Goal: Information Seeking & Learning: Learn about a topic

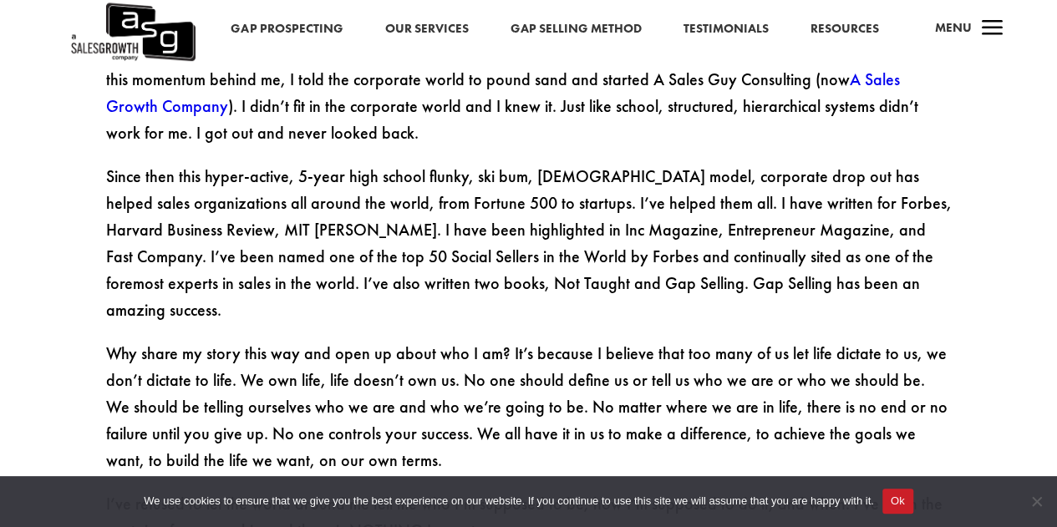
scroll to position [2757, 0]
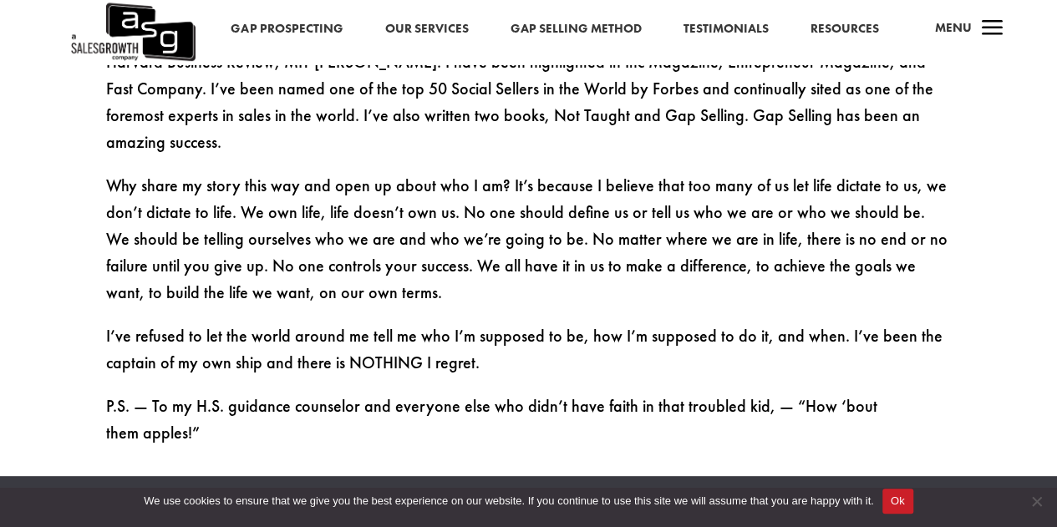
click at [570, 23] on link "Gap Selling Method" at bounding box center [575, 29] width 131 height 22
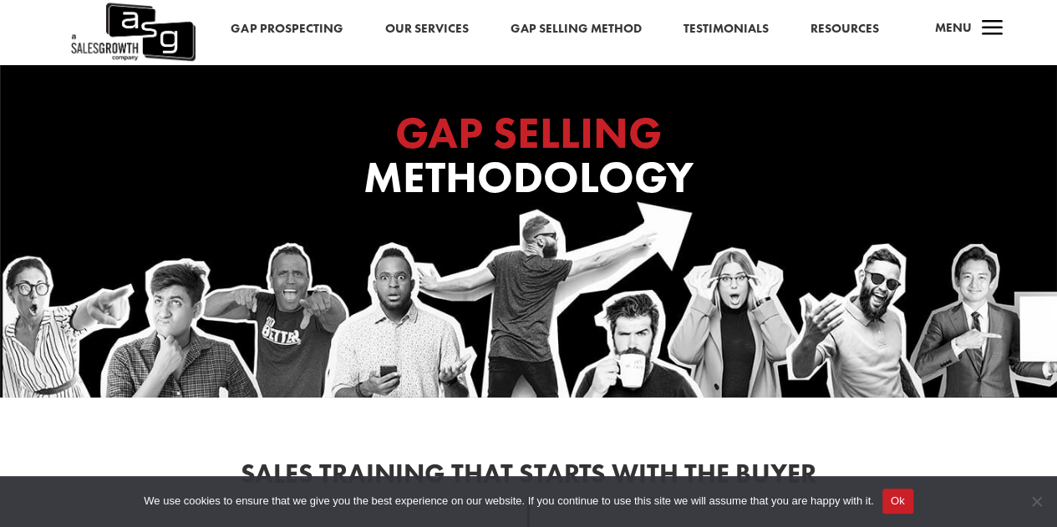
click at [998, 33] on span "a" at bounding box center [992, 29] width 33 height 33
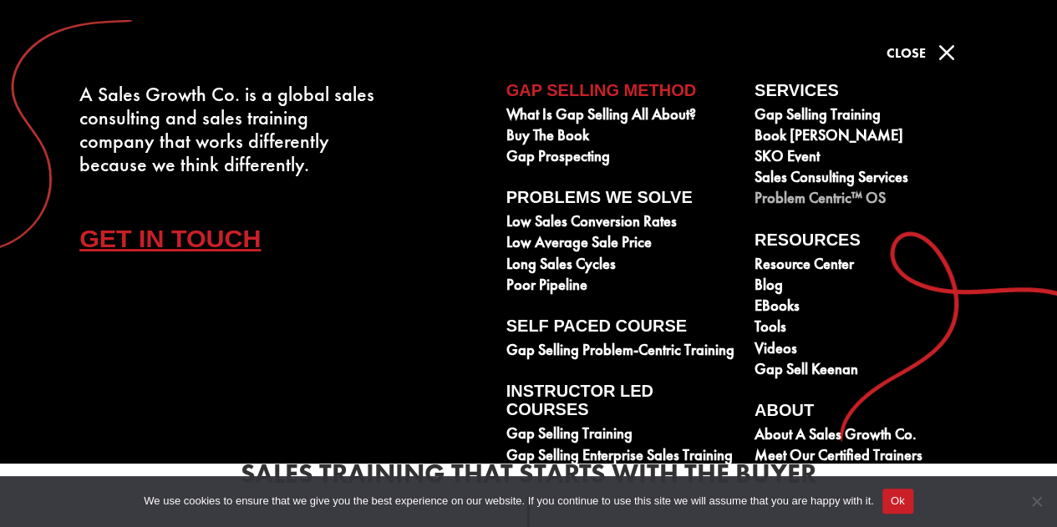
scroll to position [102, 0]
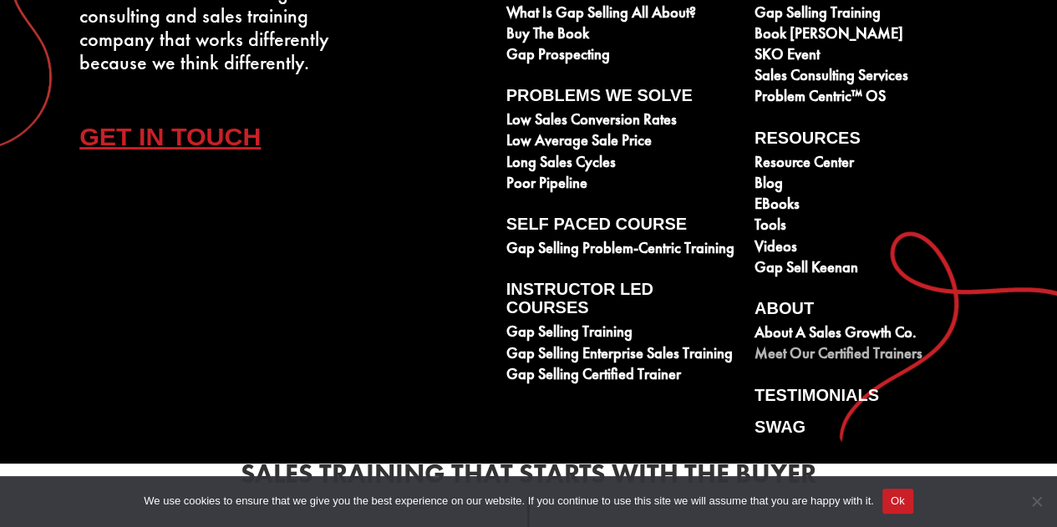
click at [808, 355] on link "Meet our Certified Trainers" at bounding box center [870, 355] width 230 height 21
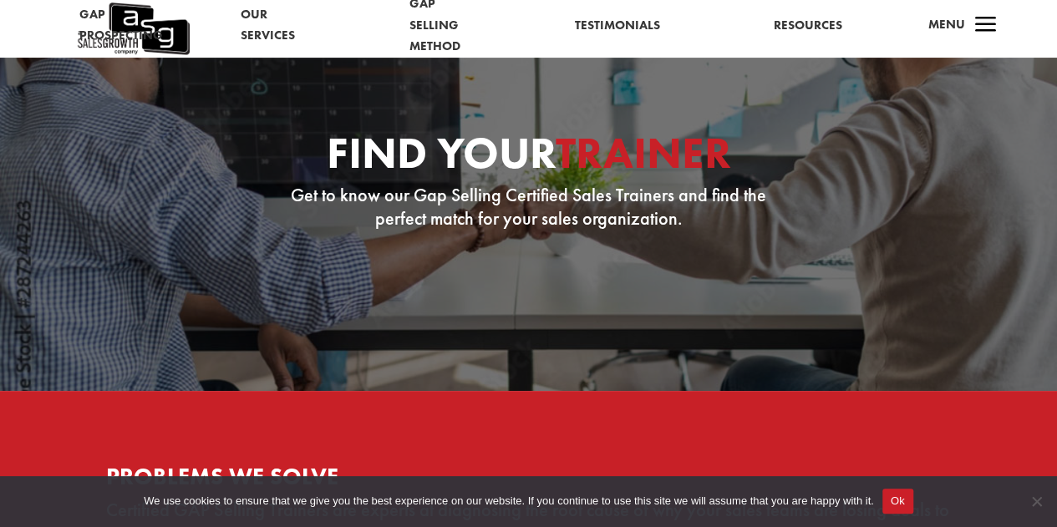
click at [269, 31] on link "Our Services" at bounding box center [268, 25] width 54 height 43
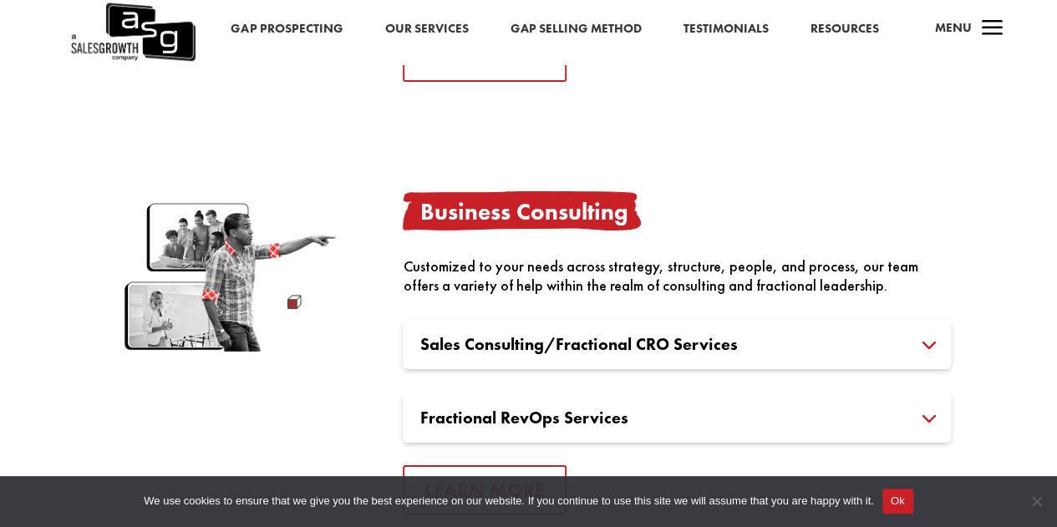
scroll to position [3092, 0]
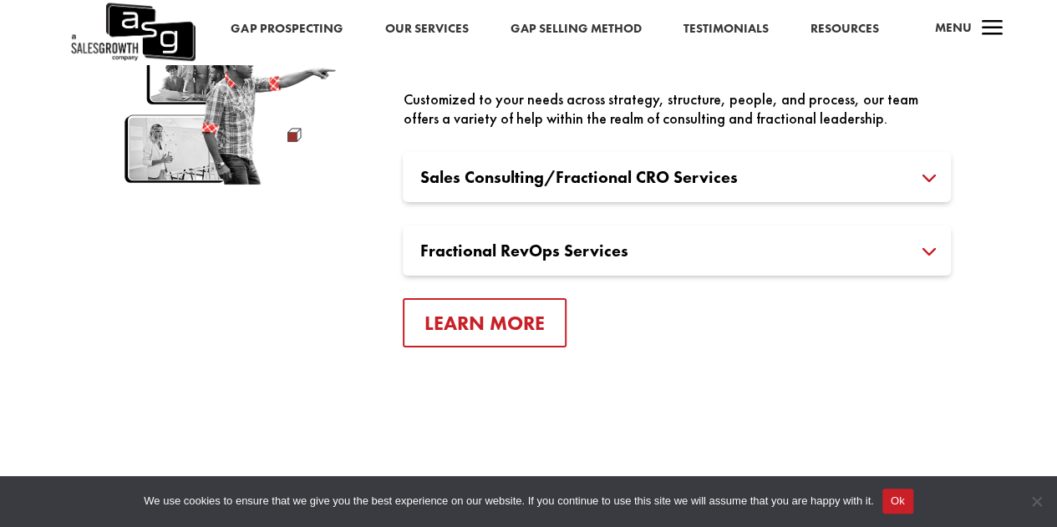
click at [466, 181] on h3 "Sales Consulting/Fractional CRO Services" at bounding box center [677, 177] width 515 height 17
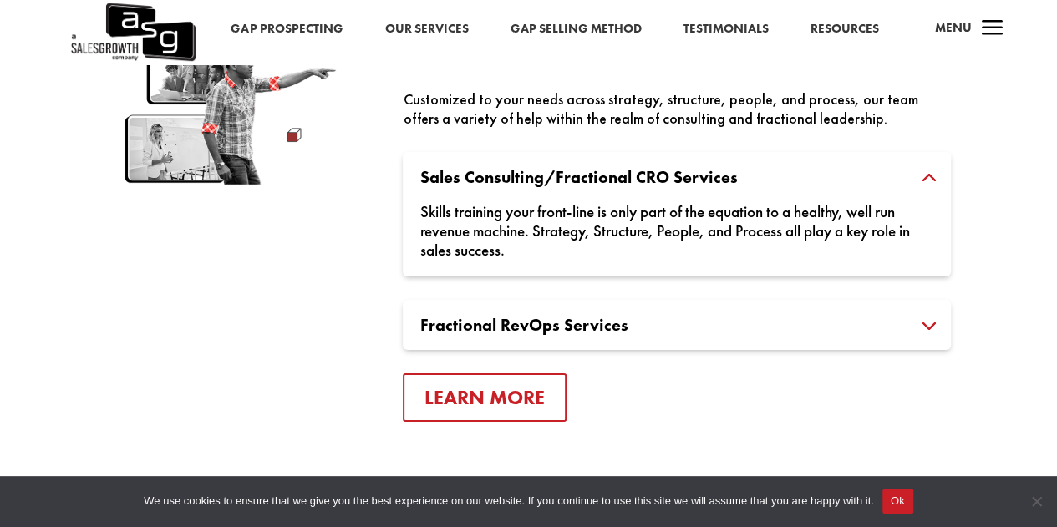
click at [466, 181] on h3 "Sales Consulting/Fractional CRO Services" at bounding box center [677, 177] width 515 height 17
click at [523, 181] on h3 "Sales Consulting/Fractional CRO Services" at bounding box center [677, 177] width 515 height 17
